Goal: Navigation & Orientation: Find specific page/section

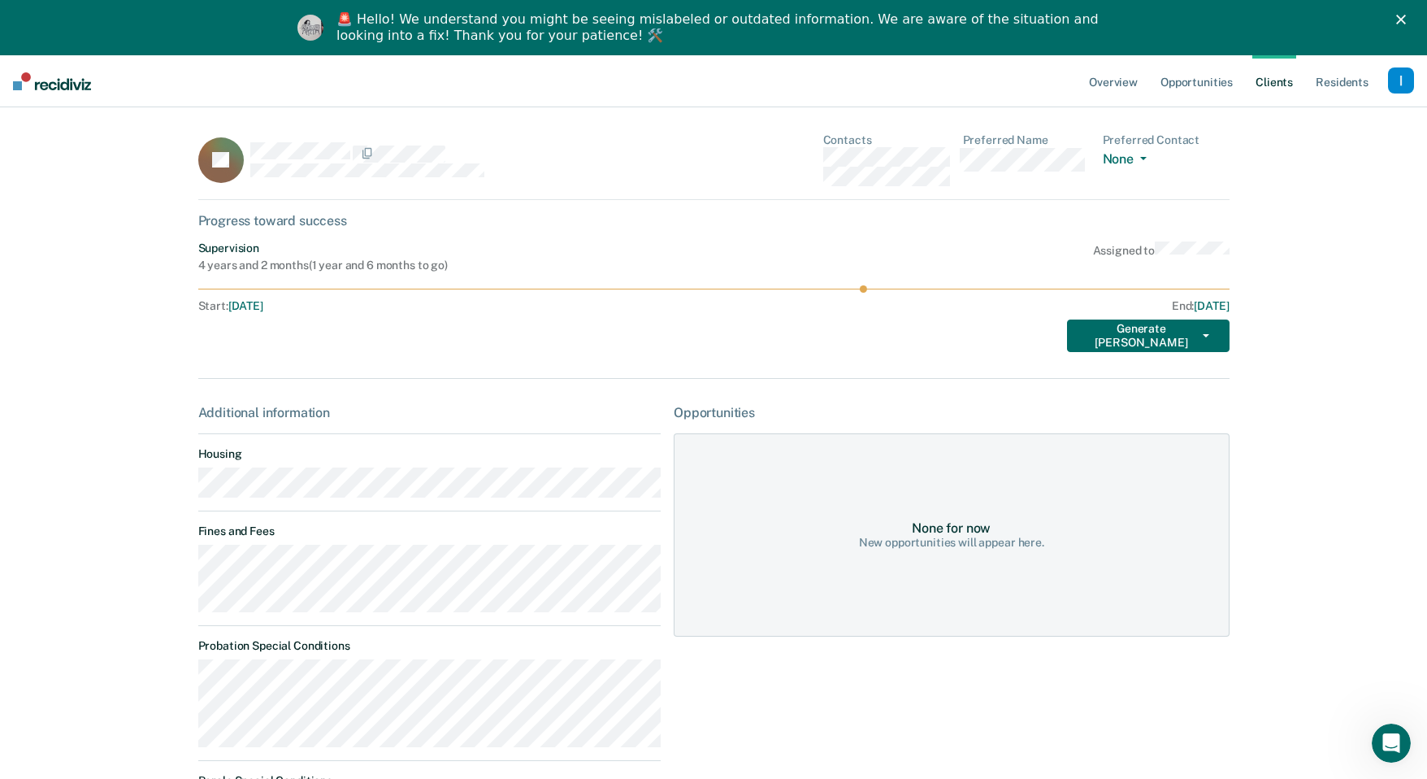
click at [1396, 19] on icon "Close" at bounding box center [1401, 20] width 10 height 10
